Goal: Navigation & Orientation: Find specific page/section

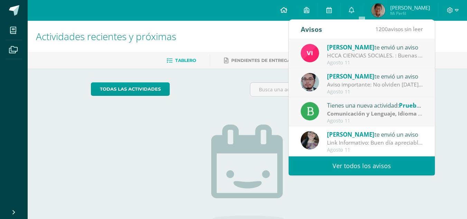
click at [296, 10] on link at bounding box center [284, 10] width 24 height 21
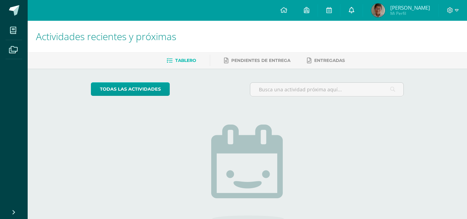
click at [355, 12] on icon at bounding box center [352, 10] width 6 height 6
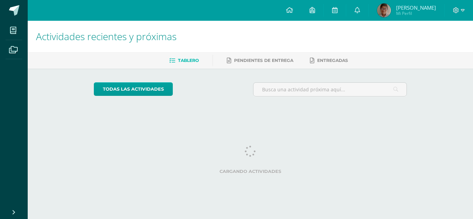
click at [364, 19] on link at bounding box center [357, 10] width 22 height 21
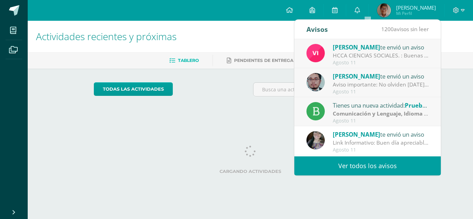
click at [364, 15] on link at bounding box center [357, 10] width 22 height 21
